Goal: Information Seeking & Learning: Learn about a topic

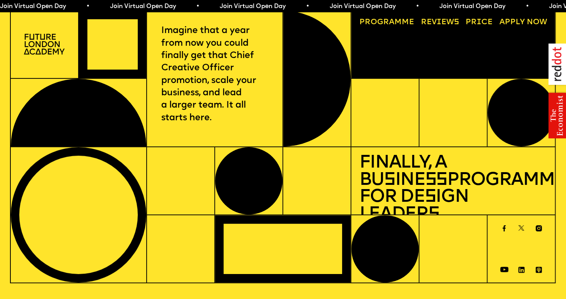
click at [385, 23] on link "Progr a mme" at bounding box center [386, 23] width 62 height 16
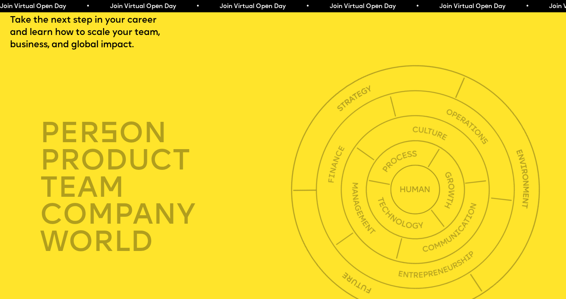
scroll to position [1967, 0]
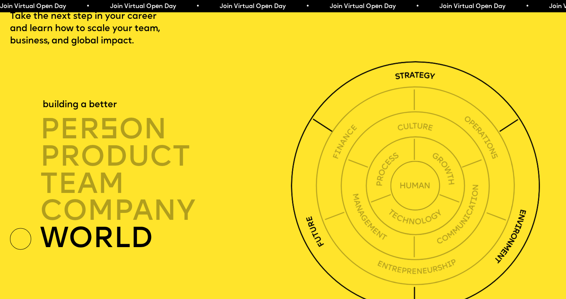
click at [413, 93] on img at bounding box center [415, 185] width 249 height 249
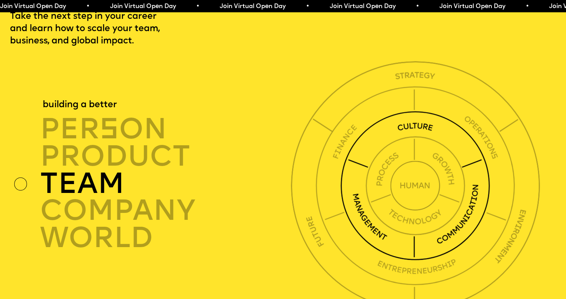
click at [411, 146] on img at bounding box center [414, 185] width 149 height 149
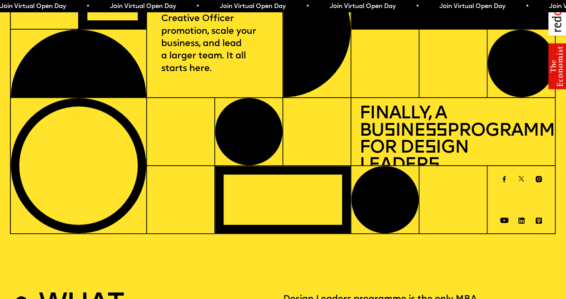
scroll to position [0, 0]
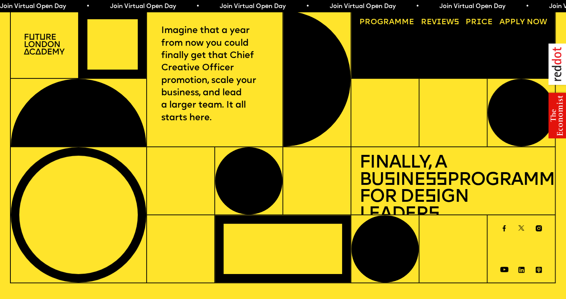
click at [436, 22] on link "Reviews" at bounding box center [439, 23] width 46 height 16
click at [451, 21] on link "Reviews" at bounding box center [439, 23] width 46 height 16
click at [391, 22] on span "a" at bounding box center [391, 22] width 5 height 8
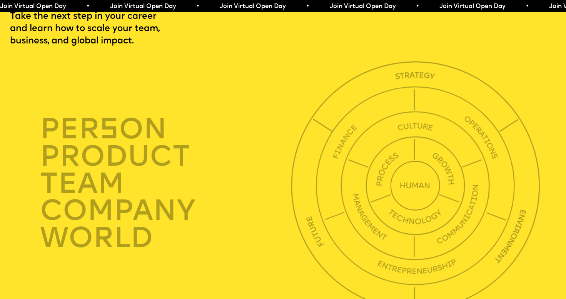
scroll to position [1967, 0]
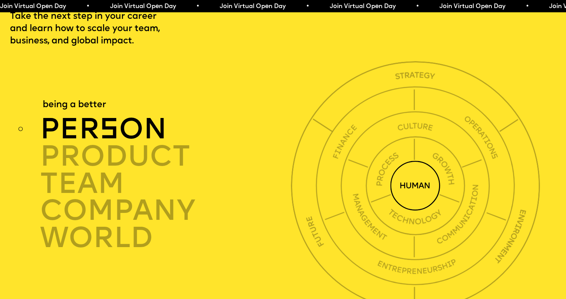
click at [148, 143] on div "per s on" at bounding box center [167, 129] width 255 height 27
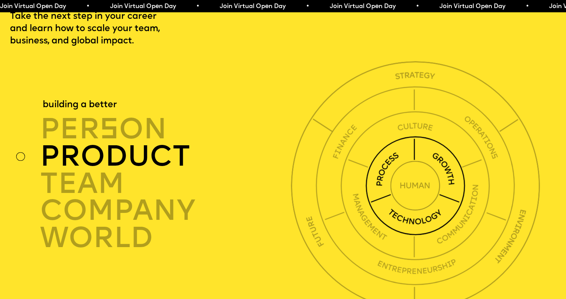
click at [145, 170] on div "product" at bounding box center [167, 156] width 255 height 27
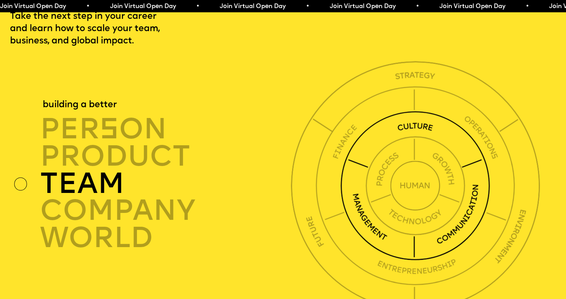
click at [102, 198] on div "TEAM" at bounding box center [167, 183] width 255 height 27
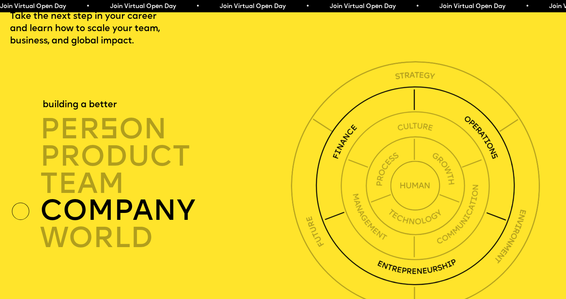
click at [101, 225] on div "company" at bounding box center [167, 210] width 255 height 27
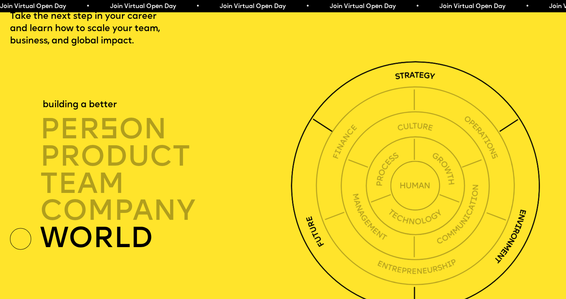
click at [101, 252] on div "world" at bounding box center [167, 238] width 255 height 27
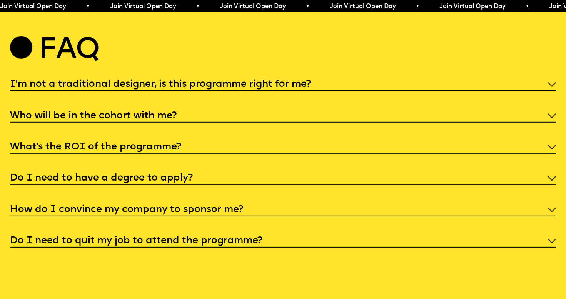
scroll to position [2928, 0]
click at [158, 151] on h5 "What’s the ROI of the programme?" at bounding box center [95, 147] width 171 height 8
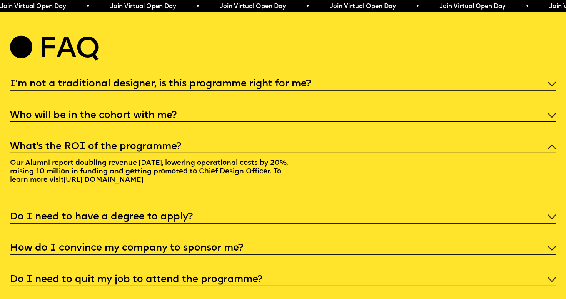
click at [141, 192] on p "Our Alumni report doubling revenue [DATE], lowering operational costs by 20%, r…" at bounding box center [153, 172] width 286 height 39
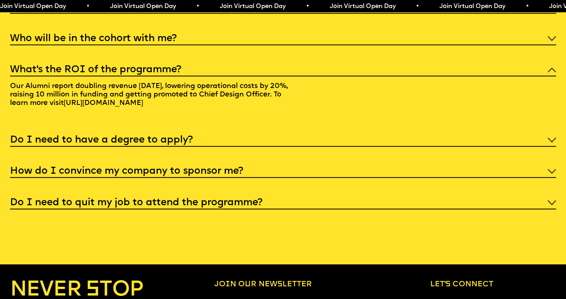
scroll to position [3005, 0]
click at [246, 146] on div "Do I need to have a degree to apply?" at bounding box center [283, 139] width 546 height 14
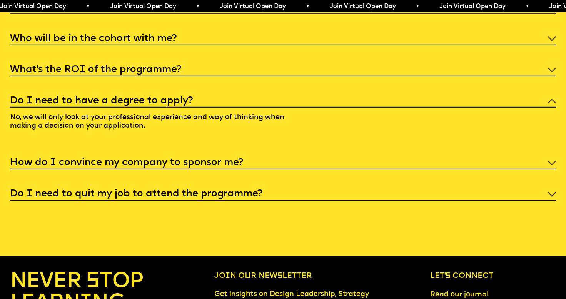
click at [126, 198] on h5 "Do I need to quit my job to attend the programme?" at bounding box center [136, 194] width 252 height 8
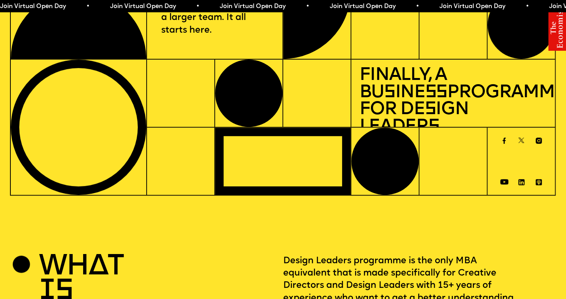
scroll to position [0, 0]
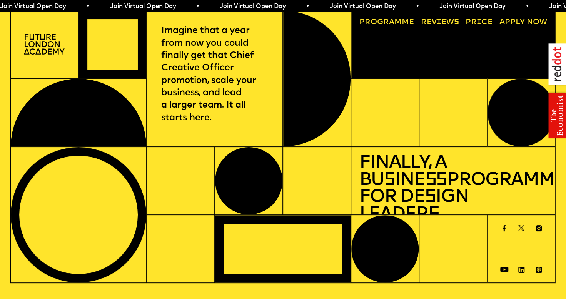
click at [222, 32] on p "Imagine that a year from now you could finally get that Chief Creative Officer …" at bounding box center [214, 75] width 107 height 100
click at [448, 22] on link "Reviews" at bounding box center [439, 23] width 46 height 16
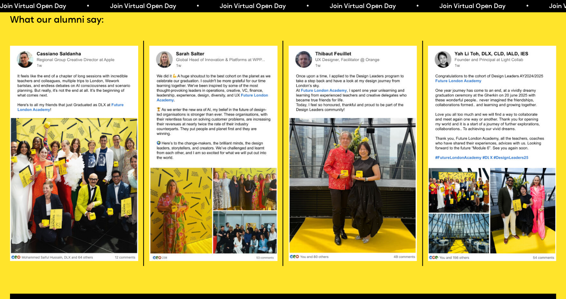
scroll to position [1591, 0]
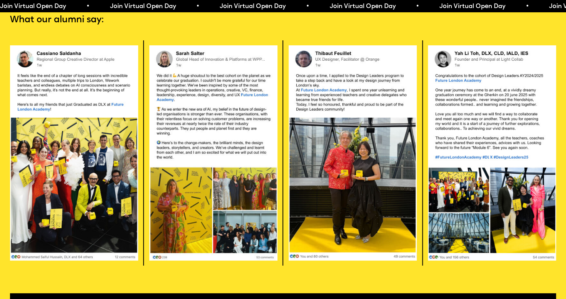
click at [464, 107] on img at bounding box center [492, 153] width 128 height 216
click at [467, 97] on img at bounding box center [492, 153] width 128 height 216
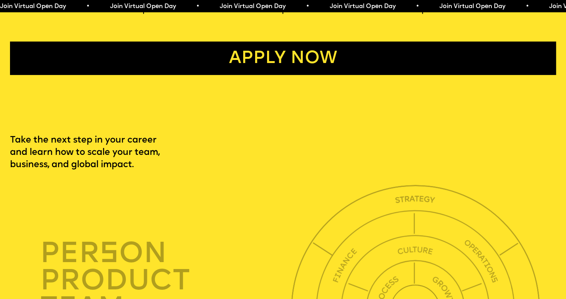
scroll to position [1861, 0]
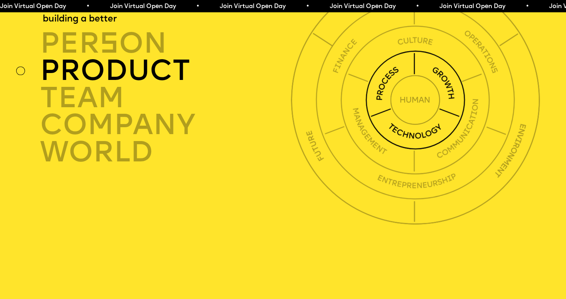
scroll to position [2284, 0]
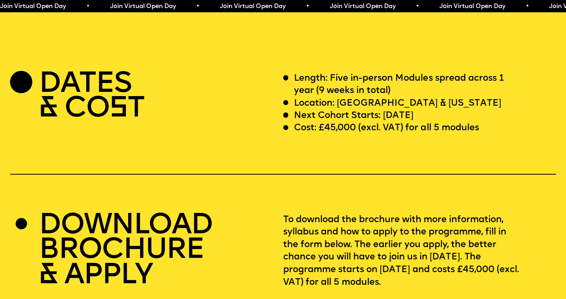
click at [458, 134] on p "Cost: £45,000 (excl. VAT) for all 5 modules" at bounding box center [386, 128] width 185 height 12
drag, startPoint x: 434, startPoint y: 126, endPoint x: 339, endPoint y: 127, distance: 95.4
click at [339, 110] on div "Location: [GEOGRAPHIC_DATA] & [US_STATE]" at bounding box center [402, 103] width 239 height 12
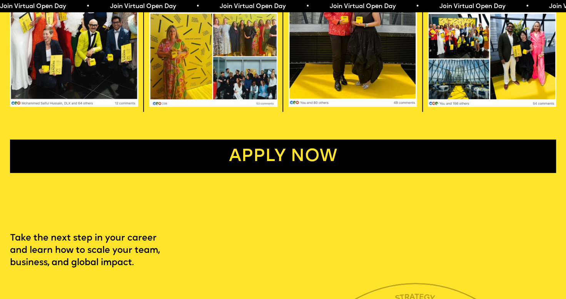
scroll to position [1630, 0]
